Goal: Information Seeking & Learning: Learn about a topic

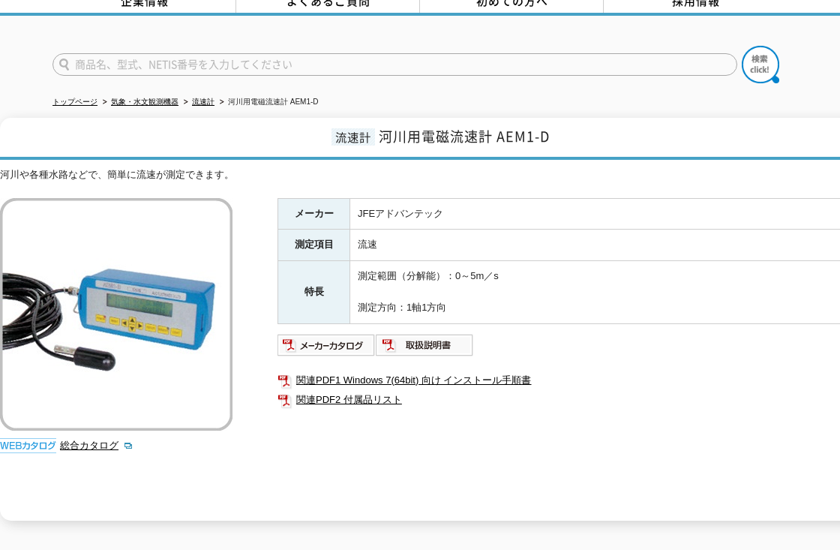
scroll to position [256, 0]
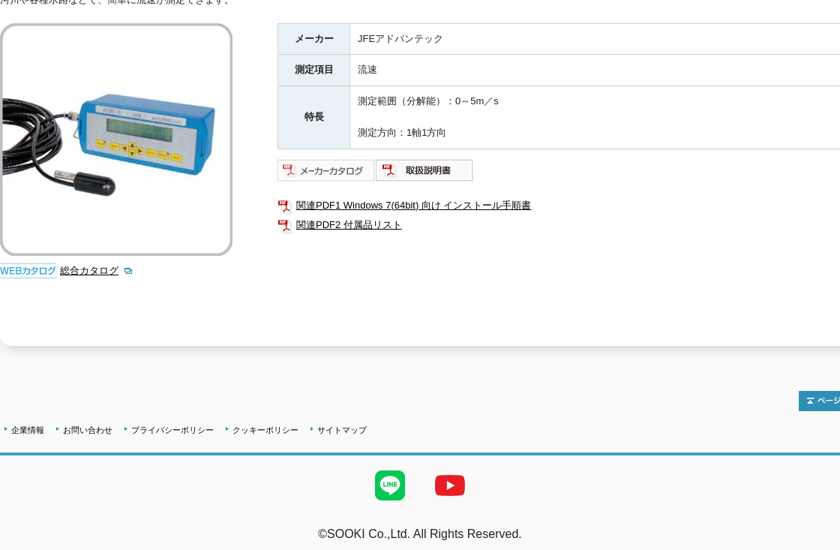
click at [317, 163] on img at bounding box center [326, 170] width 98 height 24
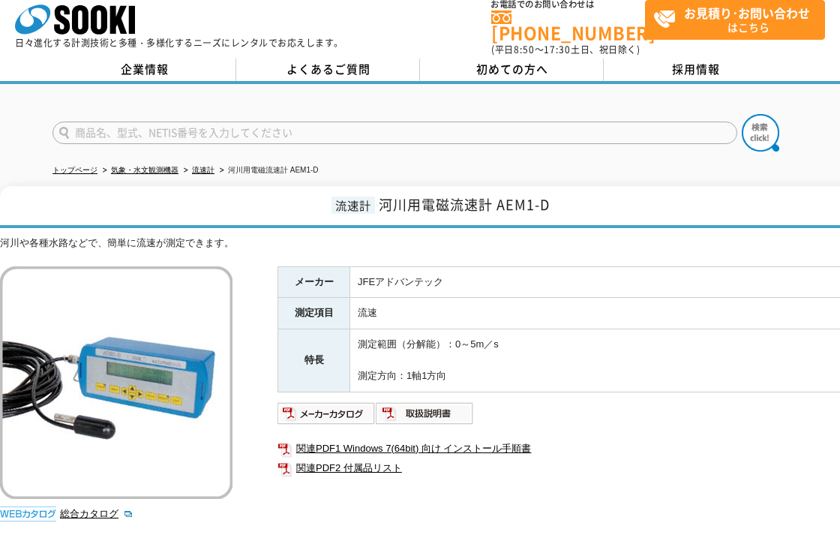
scroll to position [0, 0]
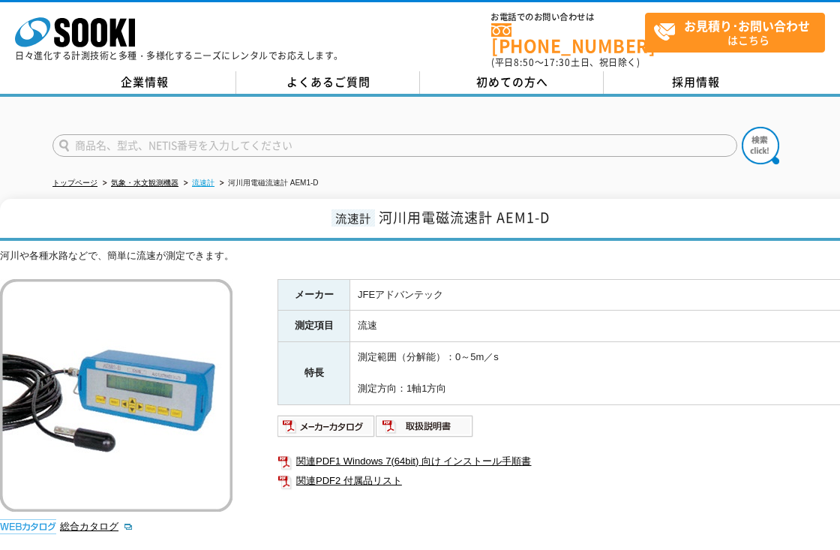
click at [196, 178] on link "流速計" at bounding box center [203, 182] width 22 height 8
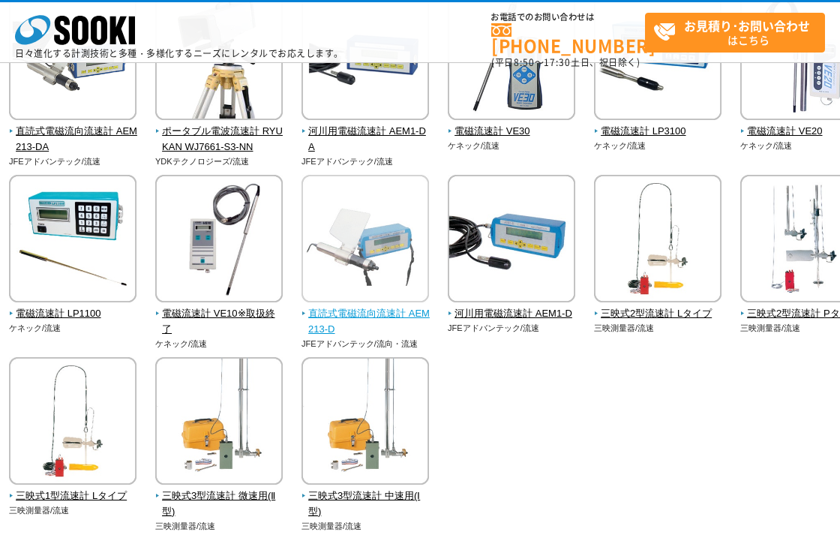
scroll to position [150, 0]
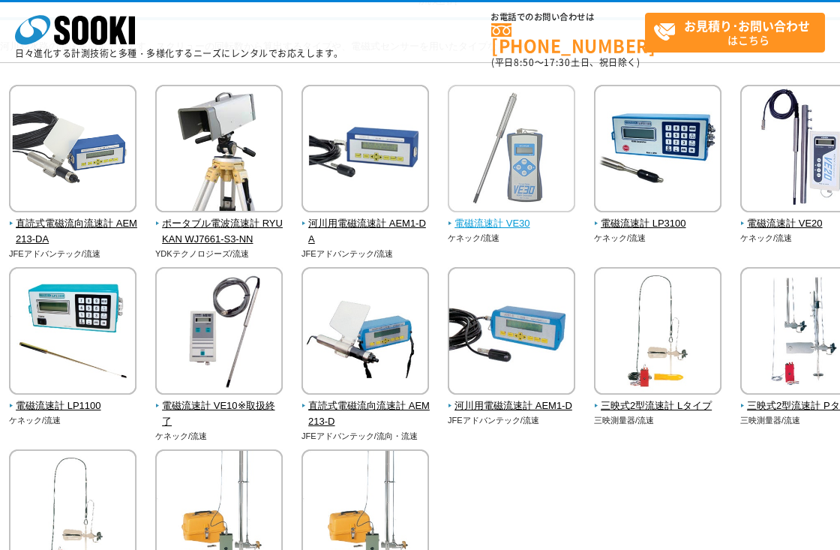
click at [472, 228] on span "電磁流速計 VE30" at bounding box center [512, 224] width 128 height 16
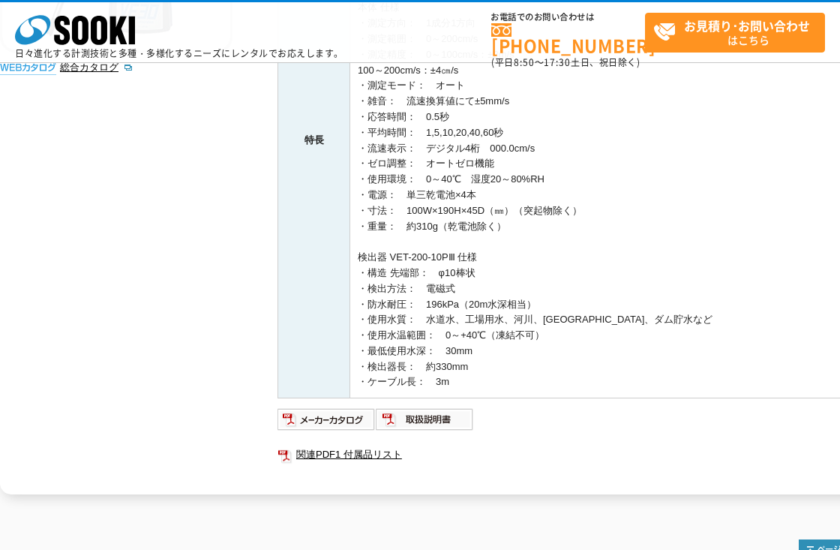
scroll to position [397, 0]
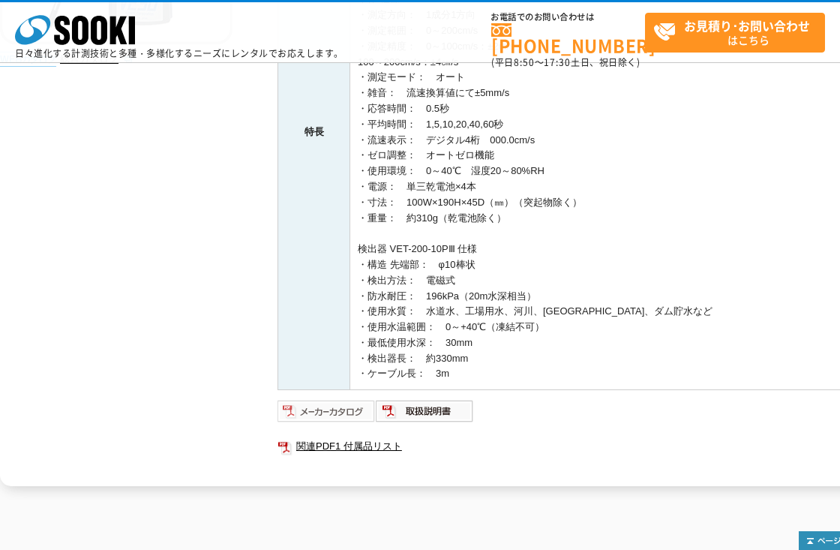
click at [322, 410] on img at bounding box center [326, 411] width 98 height 24
